Goal: Task Accomplishment & Management: Complete application form

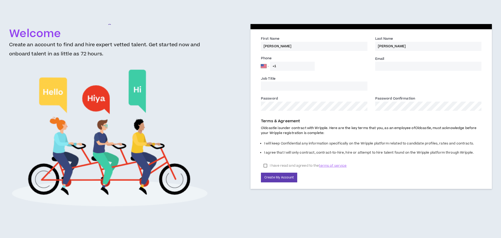
select select "US"
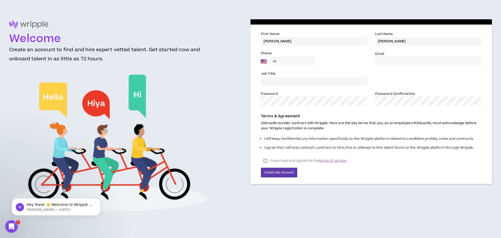
click at [295, 63] on input "+1" at bounding box center [292, 61] width 45 height 9
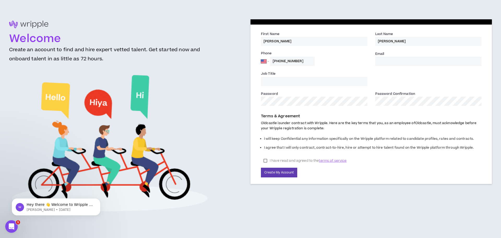
type input "[PHONE_NUMBER]"
click at [389, 61] on input "Email *" at bounding box center [428, 61] width 106 height 9
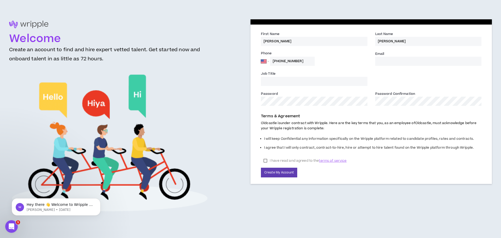
type input "[PERSON_NAME][EMAIL_ADDRESS][PERSON_NAME][DOMAIN_NAME]"
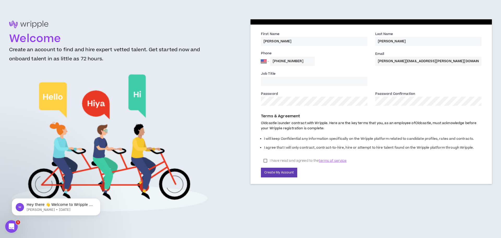
drag, startPoint x: 273, startPoint y: 79, endPoint x: 380, endPoint y: 91, distance: 108.0
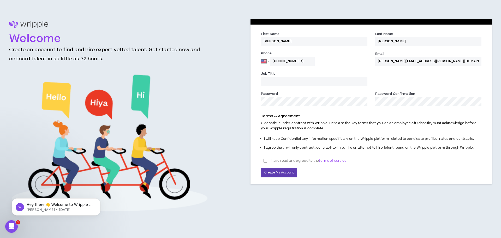
click at [273, 79] on input "Job Title" at bounding box center [314, 81] width 106 height 9
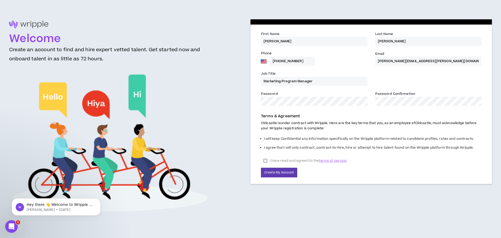
type input "Marketing Program Manager"
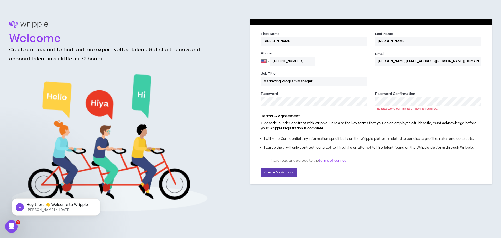
click at [234, 102] on div "Welcome Create an account to find and hire expert vetted talent. Get started no…" at bounding box center [250, 118] width 483 height 199
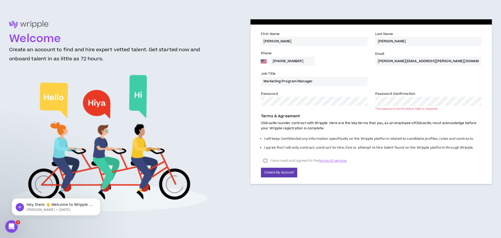
click at [385, 97] on label "Password Confirmation *" at bounding box center [395, 94] width 40 height 6
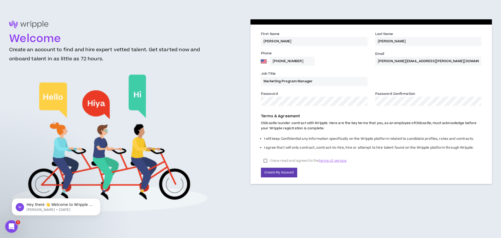
drag, startPoint x: 266, startPoint y: 160, endPoint x: 270, endPoint y: 163, distance: 4.6
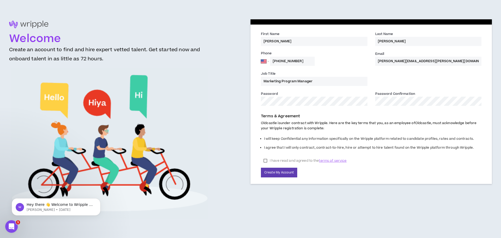
click at [266, 161] on label "I have read and agreed to the terms of service" at bounding box center [305, 161] width 88 height 8
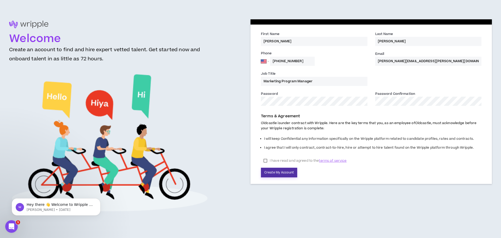
click at [288, 175] on button "Create My Account" at bounding box center [279, 173] width 36 height 10
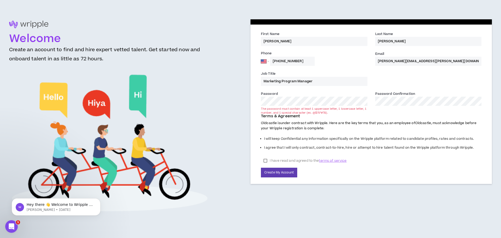
click at [392, 162] on div "I have read and agreed to the terms of service" at bounding box center [371, 161] width 221 height 8
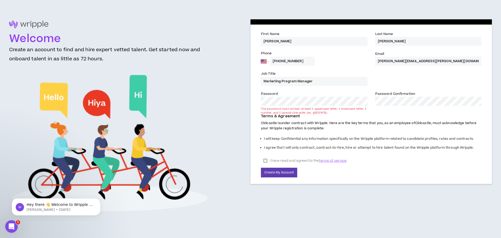
click at [378, 175] on div "Terms & Agreement Oldcastle is under contract with Wripple. Here are the key te…" at bounding box center [371, 144] width 228 height 67
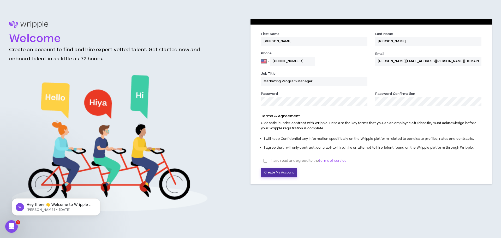
click at [276, 175] on button "Create My Account" at bounding box center [279, 173] width 36 height 10
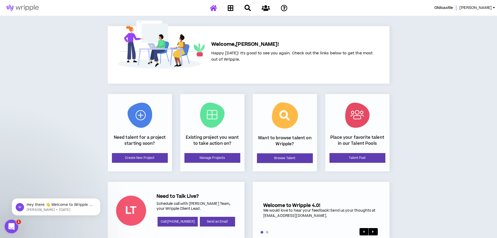
click at [10, 227] on icon "Open Intercom Messenger" at bounding box center [11, 225] width 9 height 9
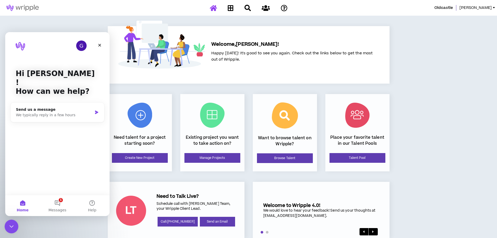
click at [10, 227] on icon "Close Intercom Messenger" at bounding box center [11, 225] width 6 height 6
